Goal: Transaction & Acquisition: Purchase product/service

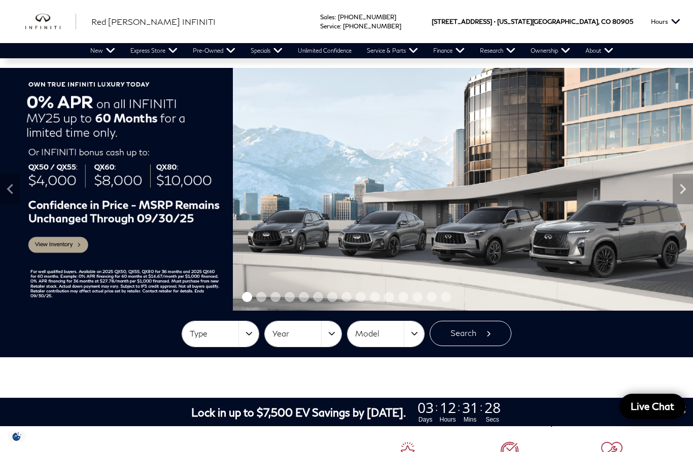
click at [231, 341] on button "Type" at bounding box center [220, 334] width 77 height 25
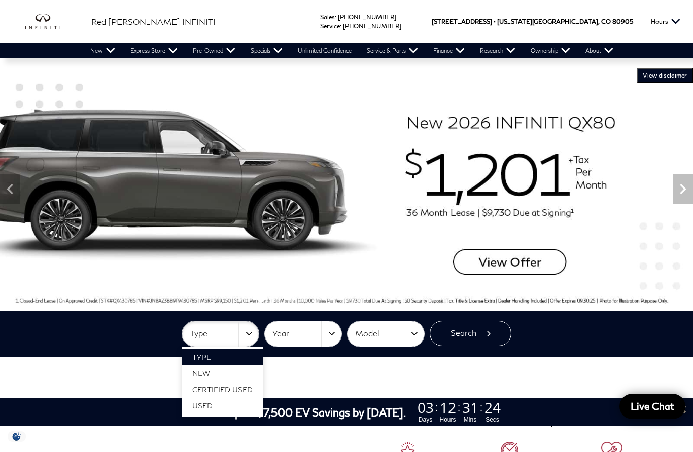
click at [115, 329] on div at bounding box center [346, 226] width 693 height 452
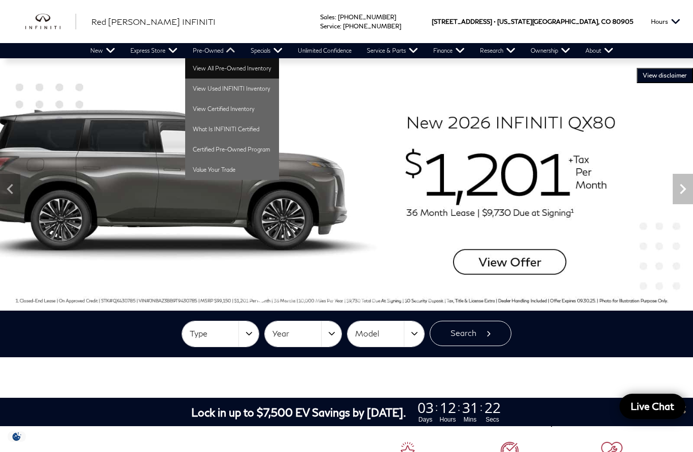
click at [226, 67] on link "View All Pre-Owned Inventory" at bounding box center [232, 68] width 94 height 20
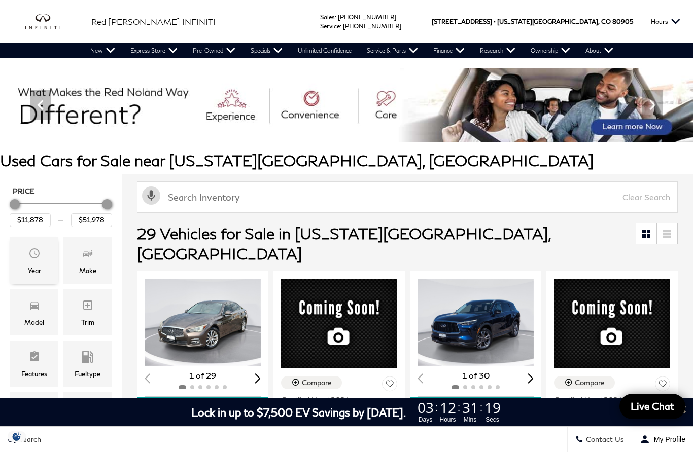
click at [30, 263] on span "Year" at bounding box center [34, 255] width 12 height 20
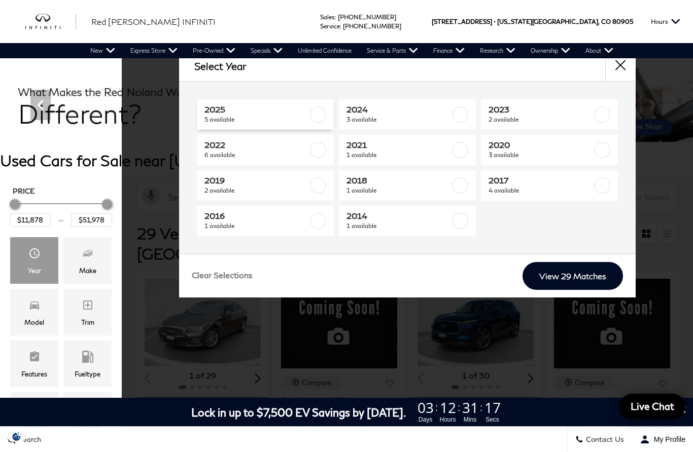
click at [249, 112] on span "2025" at bounding box center [255, 109] width 103 height 10
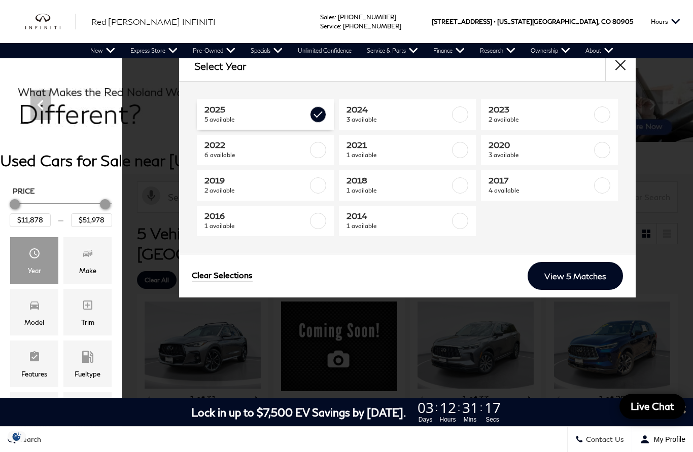
type input "$45,578"
type input "$49,678"
checkbox input "true"
click at [377, 103] on link "2024 3 available" at bounding box center [407, 114] width 137 height 30
type input "$37,678"
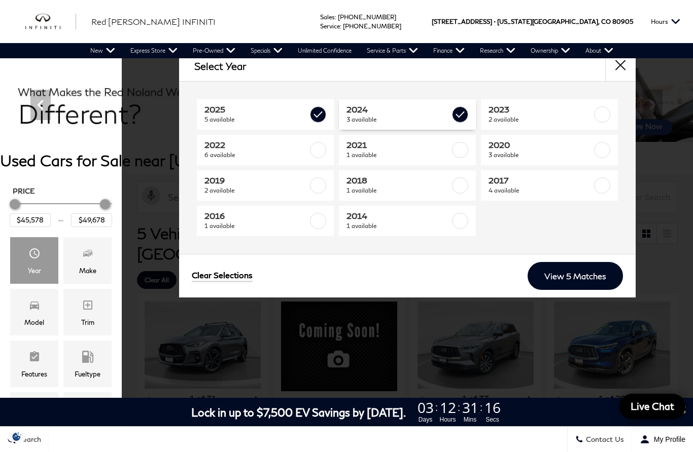
checkbox input "true"
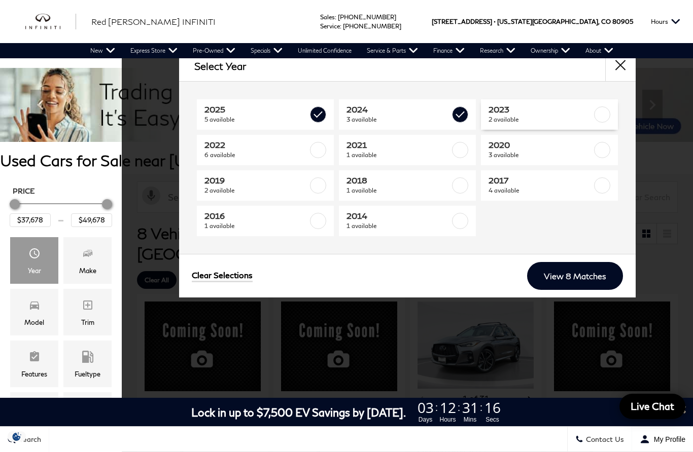
click at [538, 108] on span "2023" at bounding box center [539, 109] width 103 height 10
type input "$34,078"
type input "$51,978"
checkbox input "true"
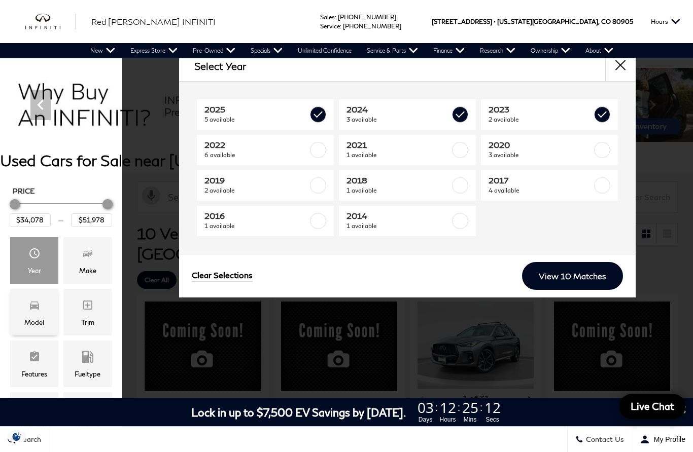
click at [31, 307] on icon "Model" at bounding box center [34, 305] width 12 height 12
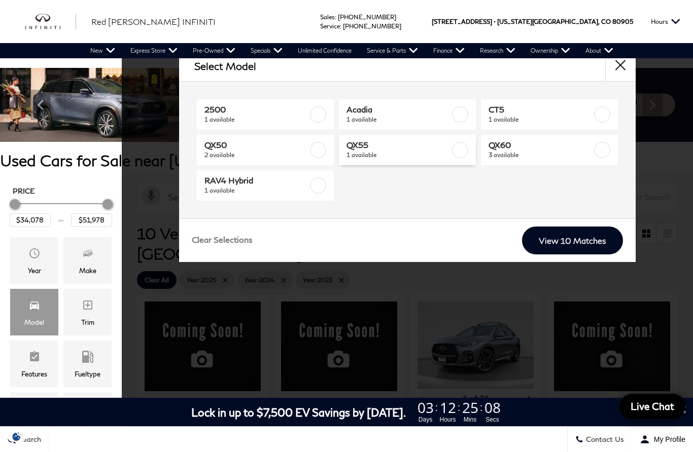
click at [375, 145] on span "QX55" at bounding box center [397, 145] width 103 height 10
type input "$37,678"
checkbox input "true"
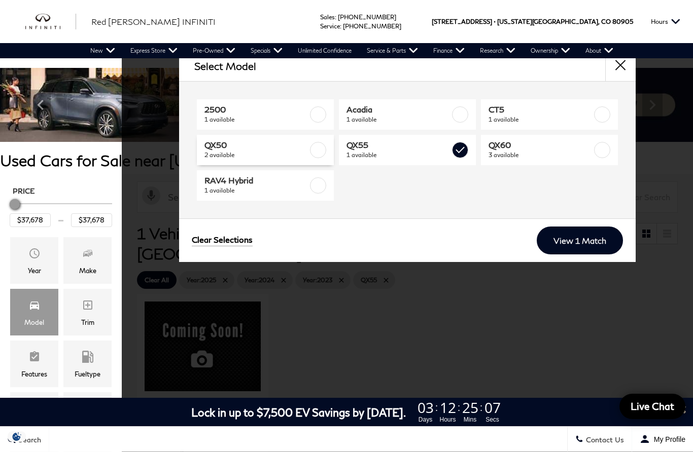
click at [281, 140] on span "QX50" at bounding box center [255, 145] width 103 height 10
type input "$45,578"
checkbox input "true"
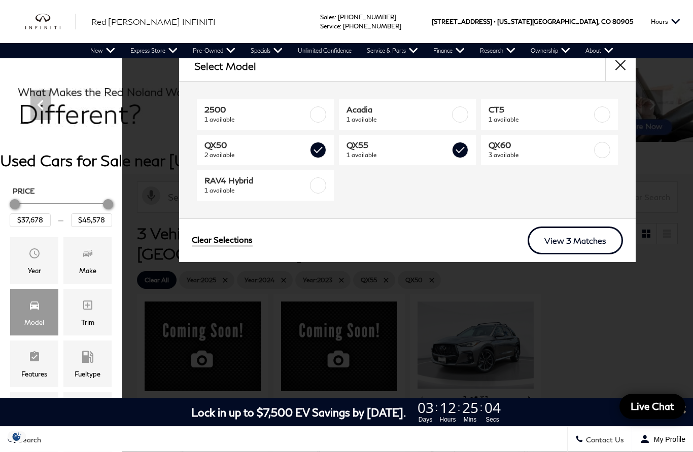
click at [563, 248] on link "View 3 Matches" at bounding box center [574, 241] width 95 height 28
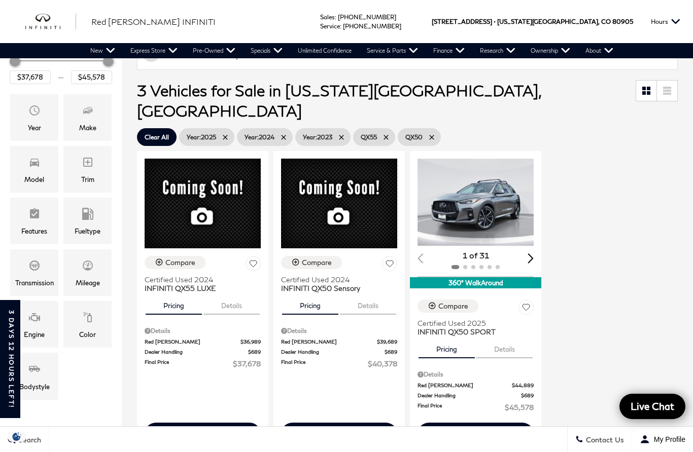
scroll to position [184, 0]
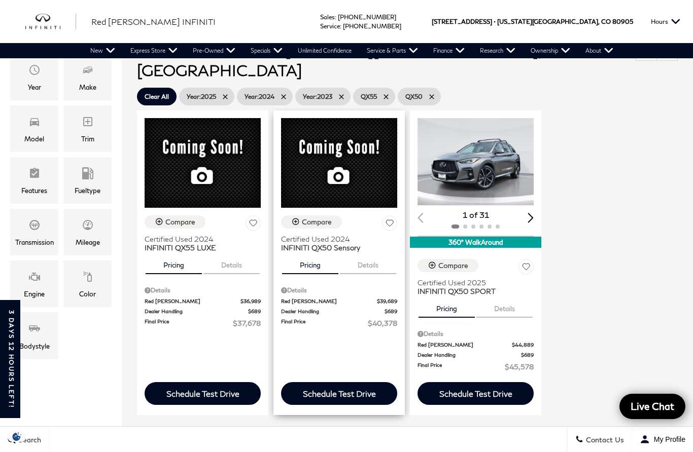
click at [346, 305] on span "Red [PERSON_NAME]" at bounding box center [329, 302] width 96 height 8
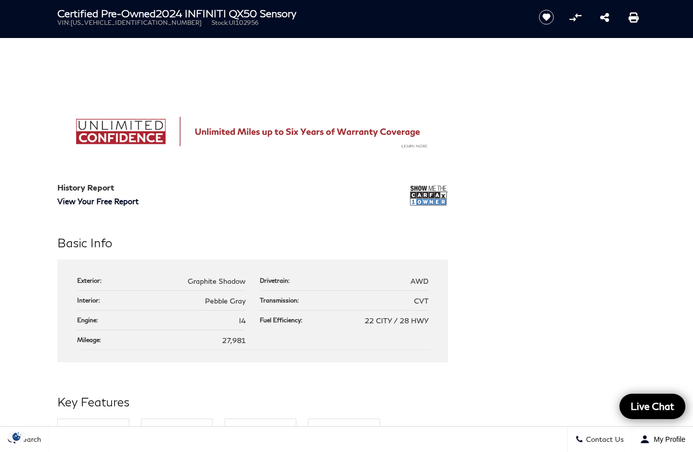
scroll to position [757, 0]
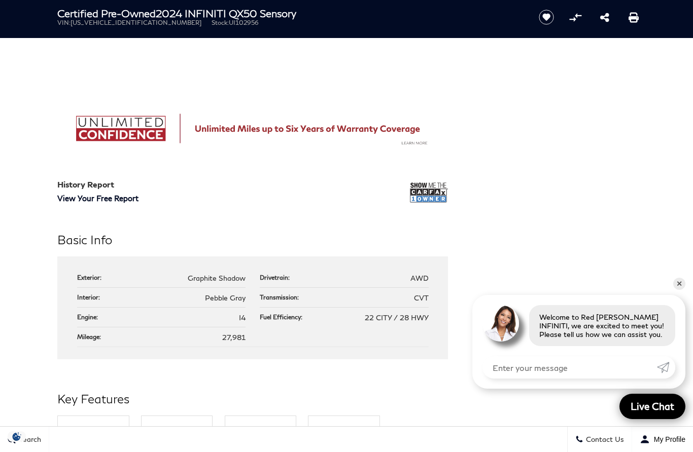
click at [601, 292] on div "Basic Info Exterior: Graphite Shadow Drivetrain: AWD Interior: Pebble Gray Tran…" at bounding box center [346, 295] width 609 height 129
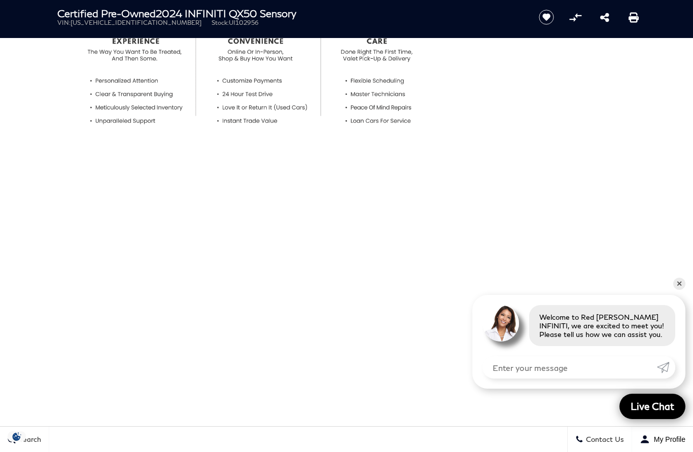
scroll to position [417, 0]
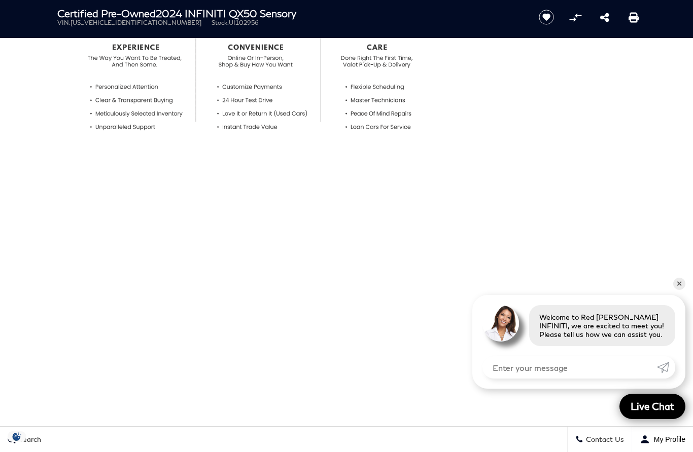
click at [596, 164] on div at bounding box center [346, 49] width 609 height 237
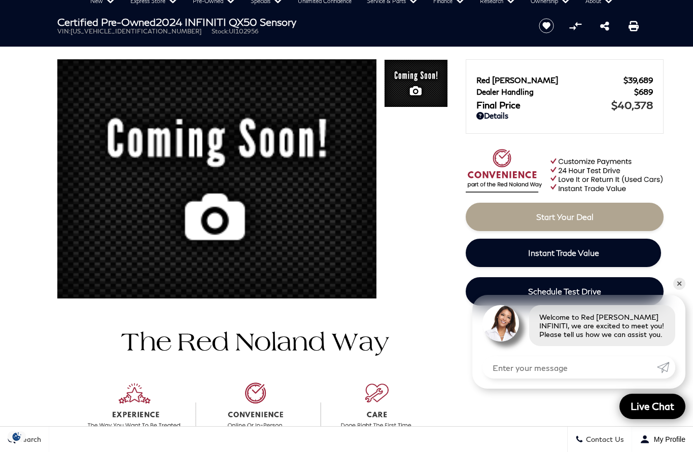
scroll to position [41, 0]
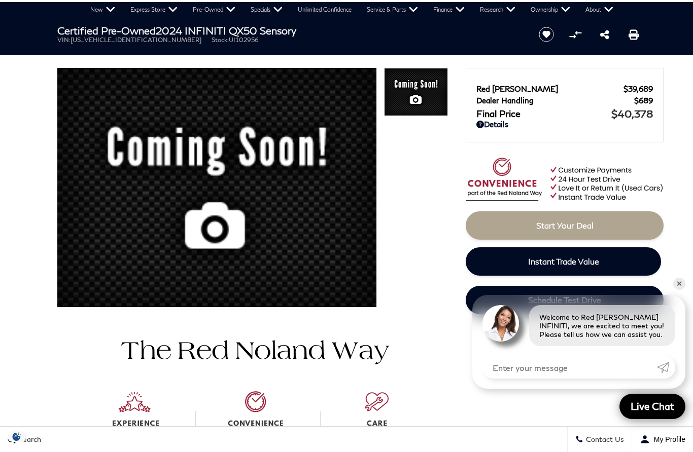
click at [420, 252] on div at bounding box center [416, 193] width 64 height 250
